Goal: Task Accomplishment & Management: Manage account settings

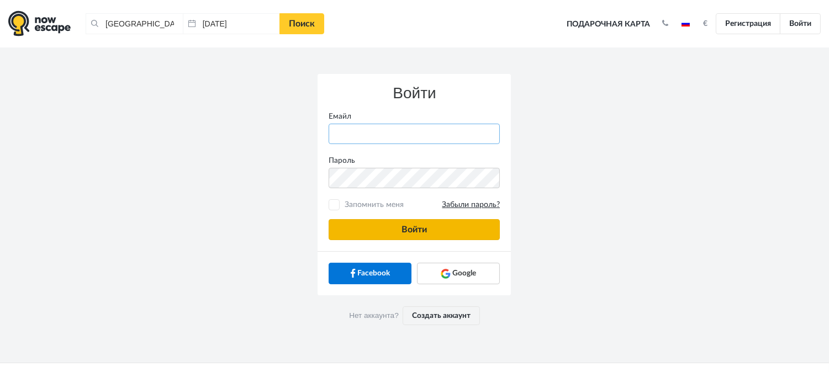
type input "[PERSON_NAME][EMAIL_ADDRESS][DOMAIN_NAME]"
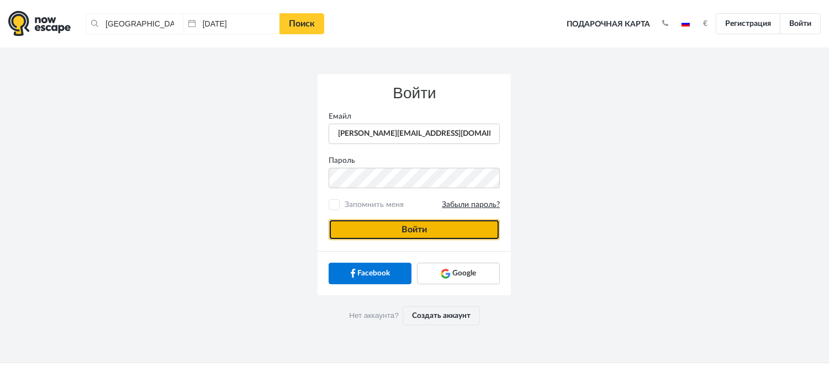
click at [398, 229] on button "Войти" at bounding box center [414, 229] width 171 height 21
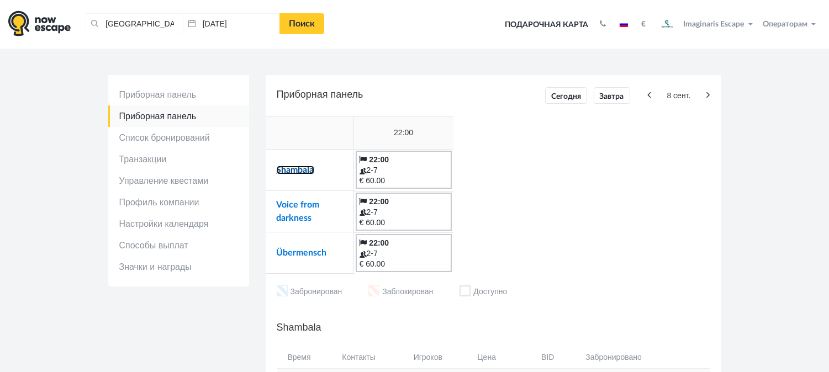
click at [298, 172] on link "Shambala" at bounding box center [296, 170] width 38 height 9
click at [303, 206] on link "Voice from darkness" at bounding box center [298, 212] width 43 height 22
click at [317, 252] on link "Übermensch" at bounding box center [302, 253] width 50 height 9
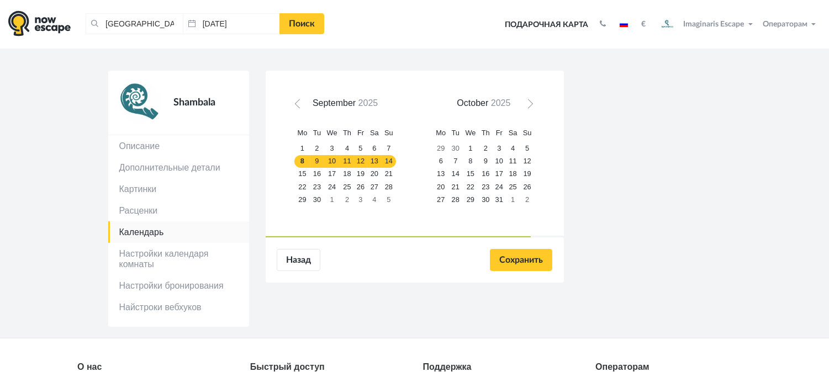
scroll to position [61, 0]
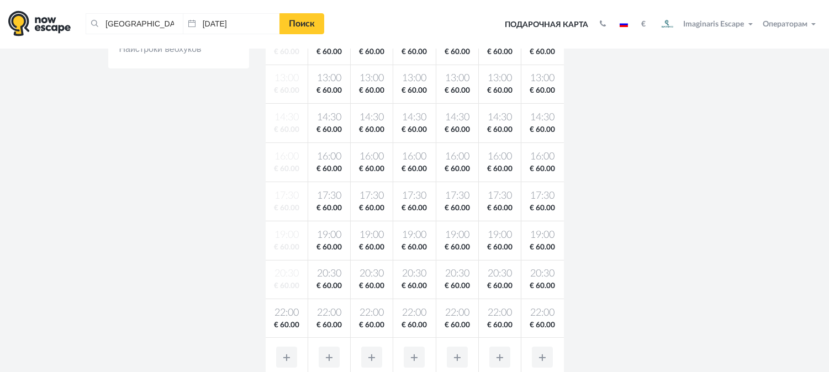
drag, startPoint x: 286, startPoint y: 309, endPoint x: 302, endPoint y: 298, distance: 19.0
click at [302, 298] on tbody "11:30 € 60.00 11:30 € 60.00 11:30 € 60.00 11:30 € 60.00 11:30 € 60.00 11:30 € 6…" at bounding box center [415, 181] width 298 height 313
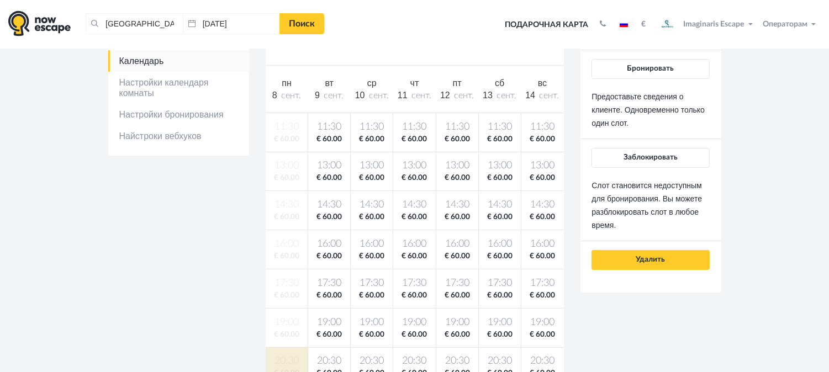
scroll to position [184, 0]
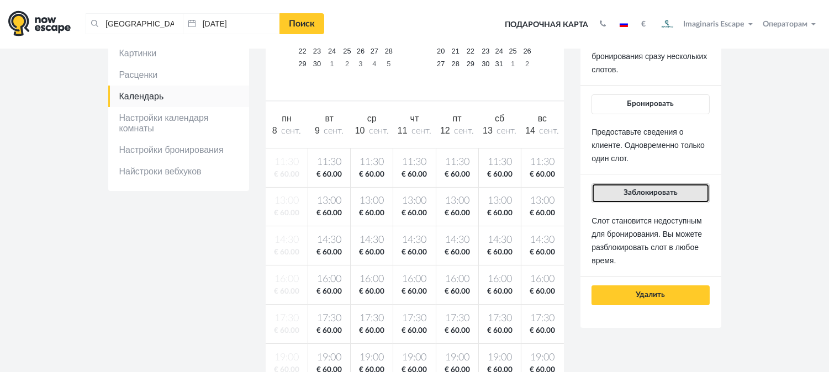
click at [621, 184] on button "Заблокировать" at bounding box center [651, 193] width 118 height 20
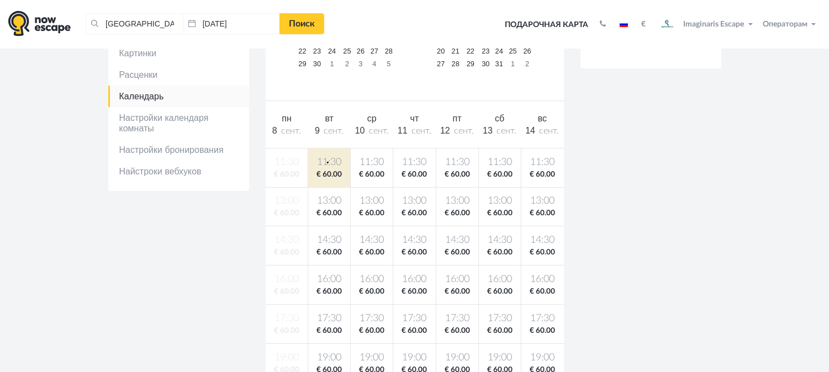
drag, startPoint x: 327, startPoint y: 162, endPoint x: 528, endPoint y: 163, distance: 200.6
click at [337, 162] on span "11:30" at bounding box center [330, 163] width 38 height 14
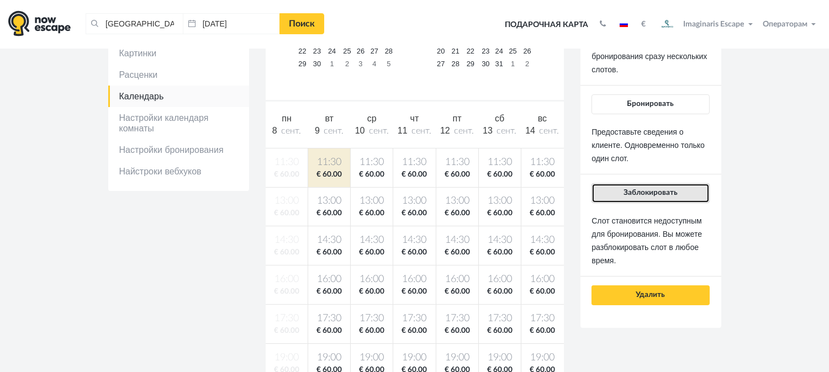
drag, startPoint x: 623, startPoint y: 192, endPoint x: 628, endPoint y: 183, distance: 10.4
click at [623, 192] on button "Заблокировать" at bounding box center [651, 193] width 118 height 20
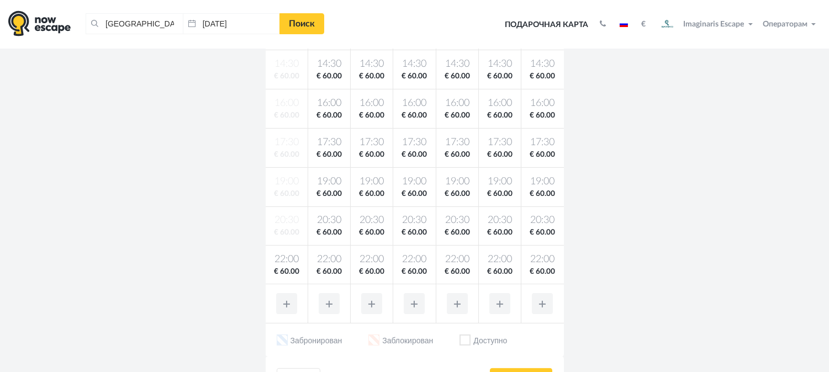
scroll to position [368, 0]
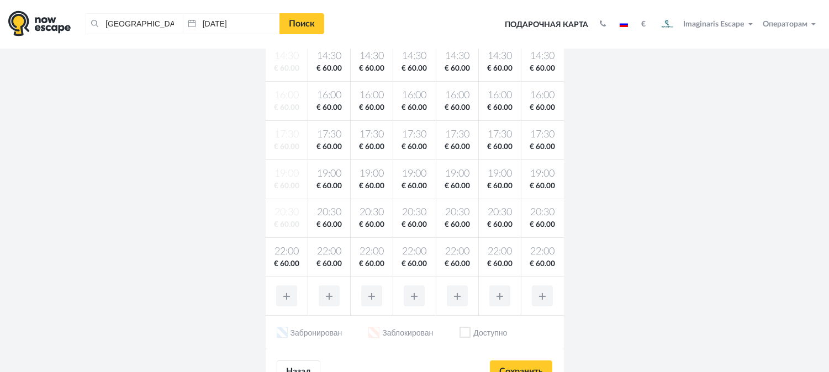
drag, startPoint x: 282, startPoint y: 255, endPoint x: 364, endPoint y: 251, distance: 81.9
click at [284, 254] on span "22:00" at bounding box center [287, 252] width 38 height 14
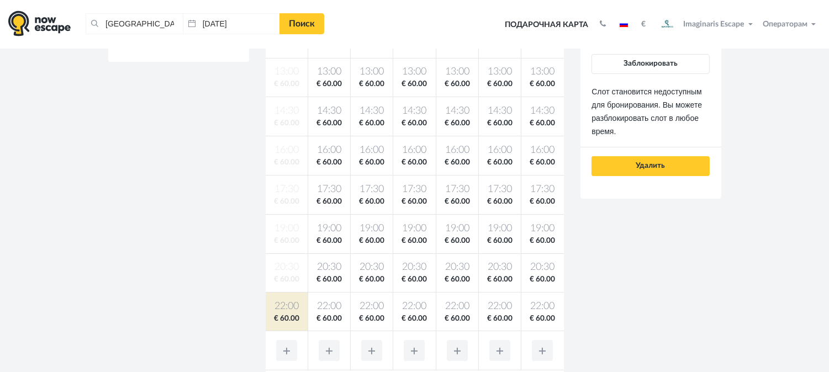
scroll to position [307, 0]
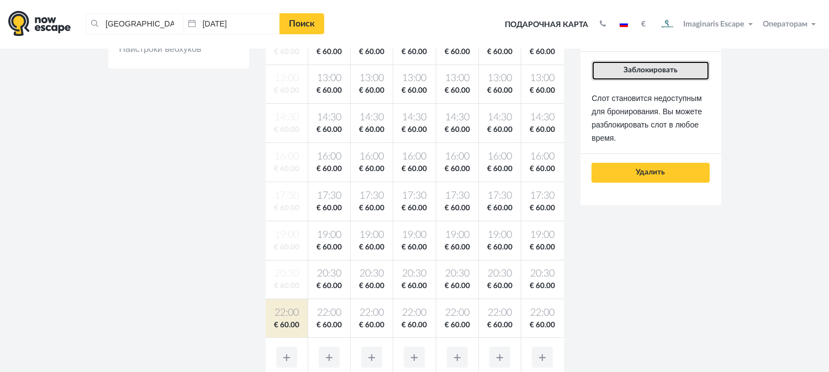
click at [644, 79] on button "Заблокировать" at bounding box center [651, 71] width 118 height 20
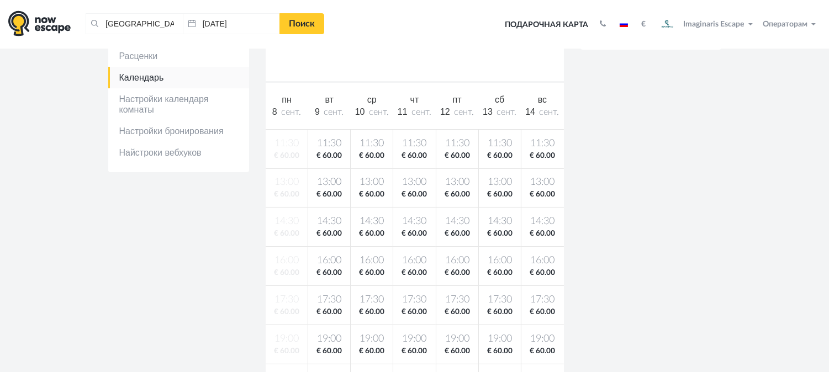
scroll to position [123, 0]
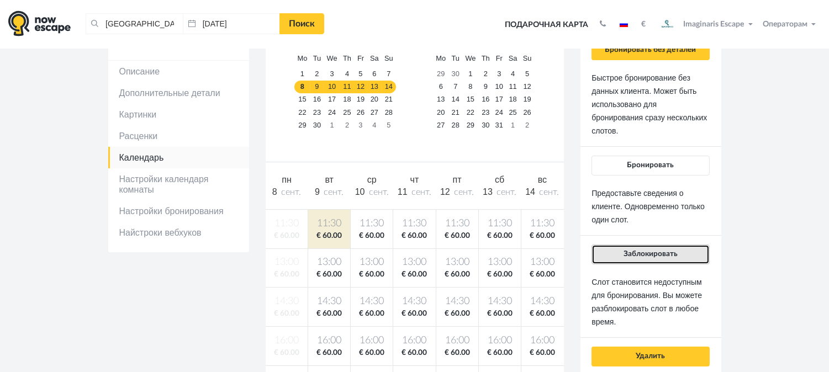
drag, startPoint x: 651, startPoint y: 256, endPoint x: 401, endPoint y: 216, distance: 253.5
click at [644, 251] on span "Заблокировать" at bounding box center [651, 254] width 54 height 8
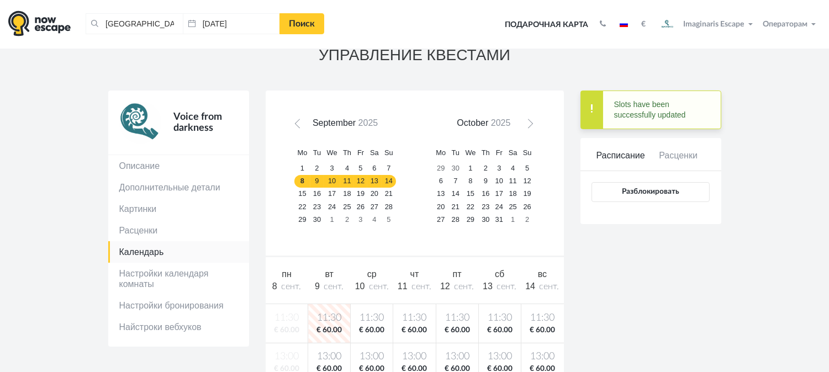
scroll to position [0, 0]
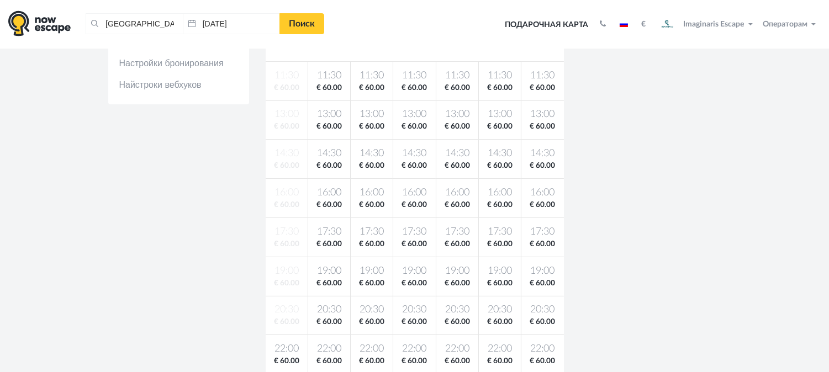
scroll to position [368, 0]
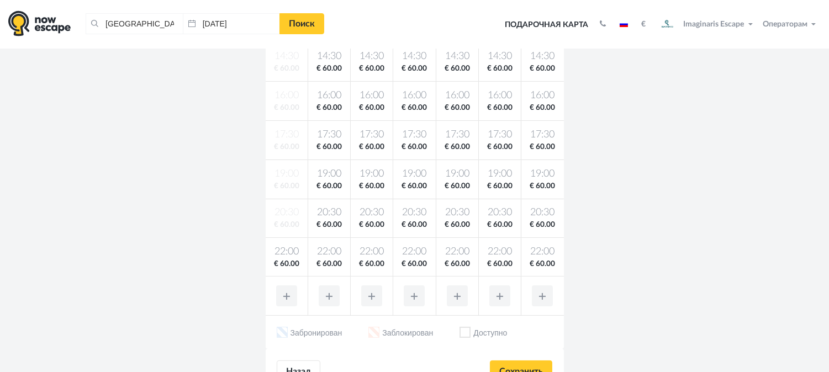
drag, startPoint x: 288, startPoint y: 266, endPoint x: 320, endPoint y: 258, distance: 33.1
click at [300, 260] on span "€ 60.00" at bounding box center [287, 264] width 38 height 10
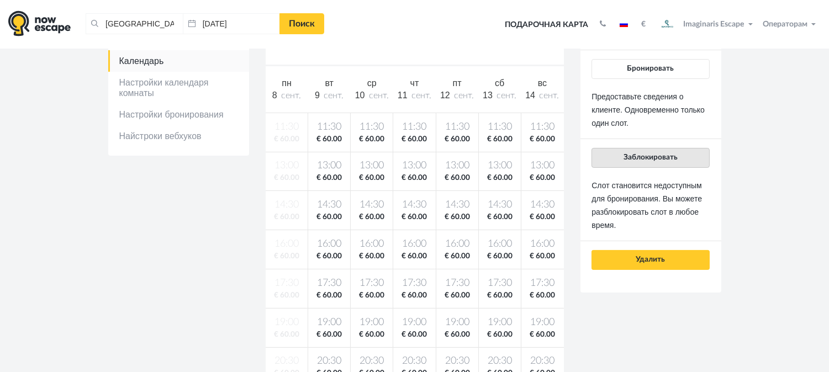
scroll to position [123, 0]
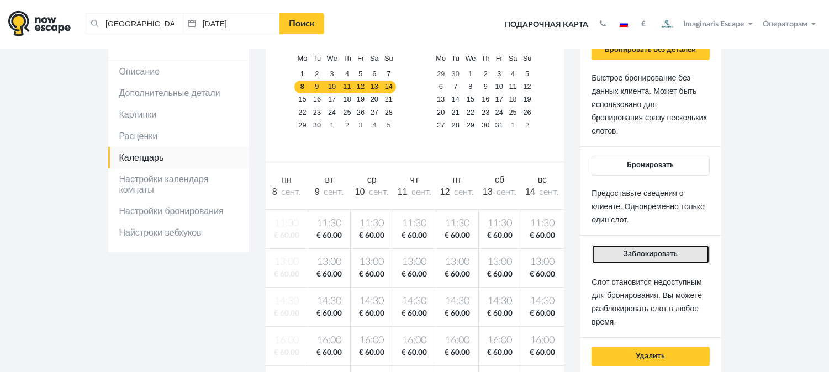
click at [630, 262] on button "Заблокировать" at bounding box center [651, 255] width 118 height 20
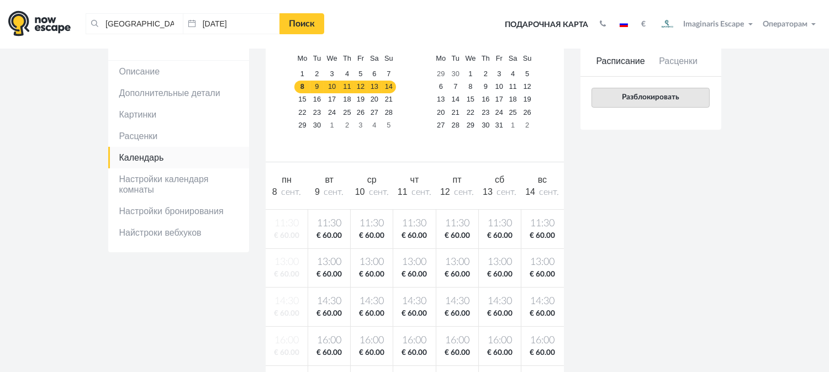
drag, startPoint x: 323, startPoint y: 227, endPoint x: 656, endPoint y: 245, distance: 333.7
click at [330, 227] on span "11:30" at bounding box center [330, 224] width 38 height 14
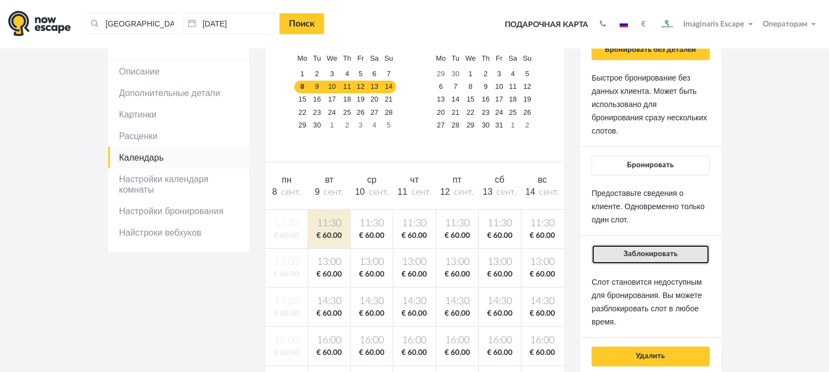
click at [662, 246] on button "Заблокировать" at bounding box center [651, 255] width 118 height 20
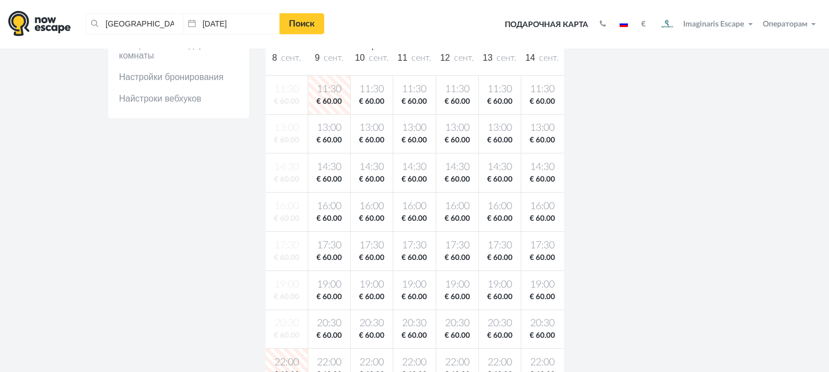
scroll to position [0, 0]
